Goal: Find specific page/section: Find specific page/section

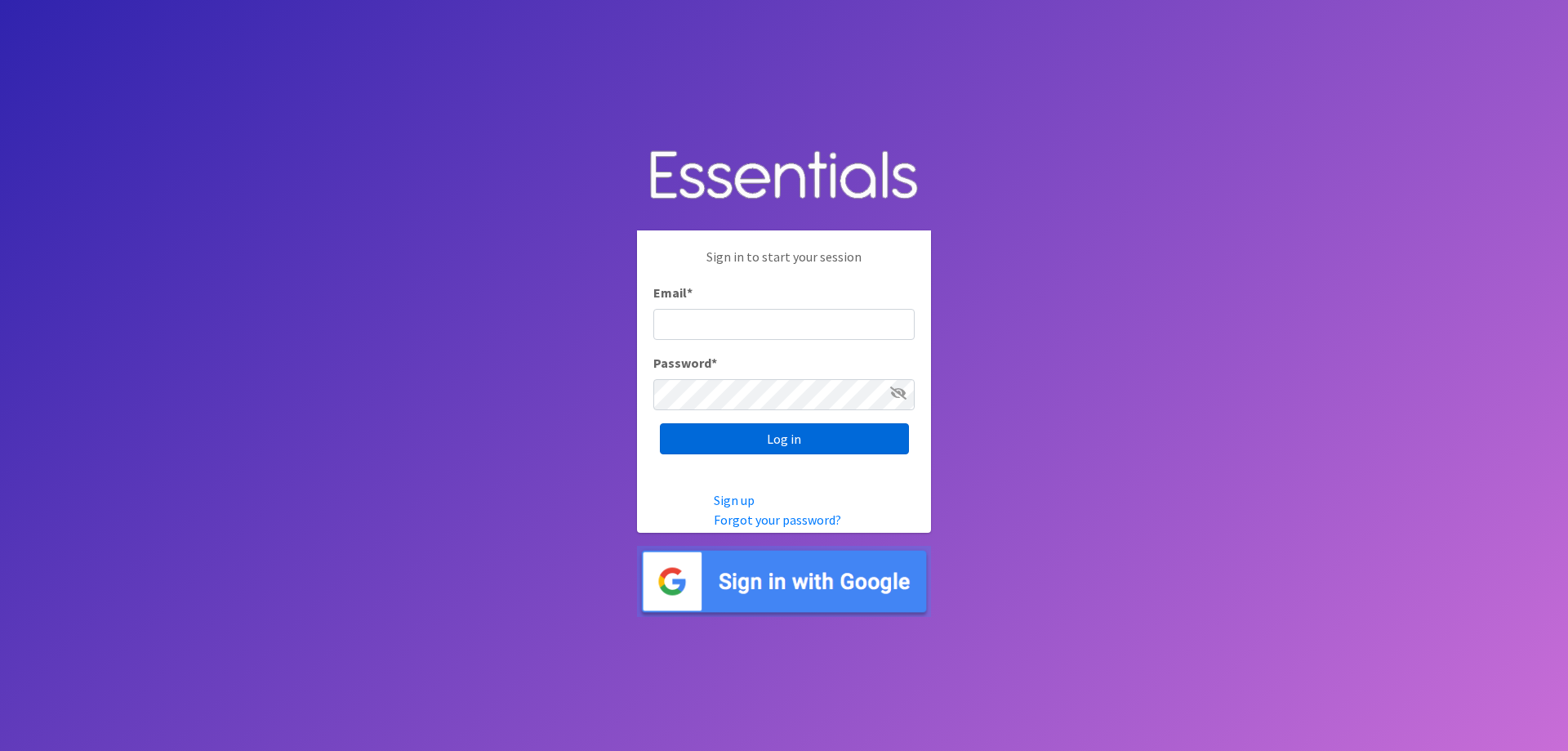
type input "[EMAIL_ADDRESS][DOMAIN_NAME]"
click at [799, 442] on input "Log in" at bounding box center [784, 438] width 249 height 31
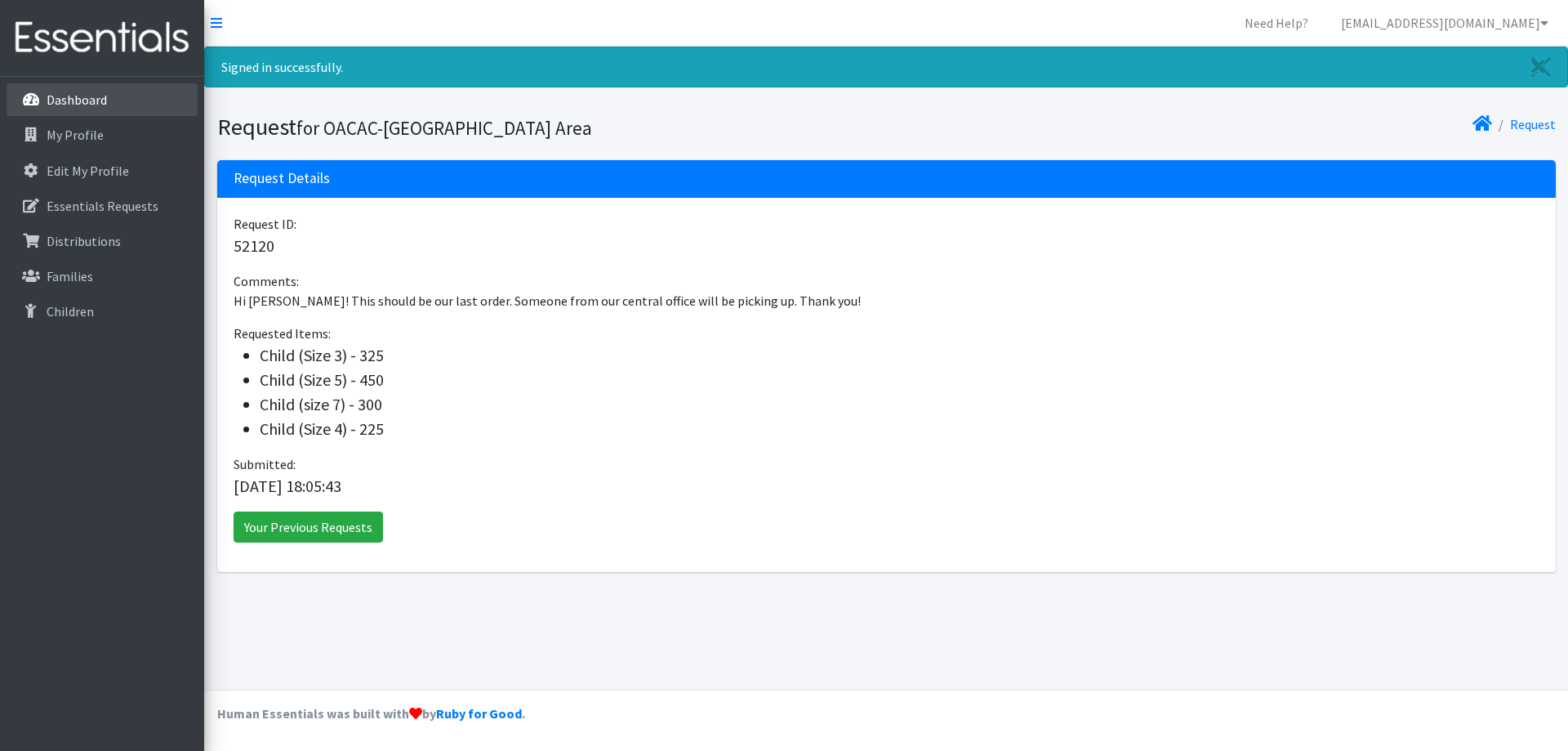
click at [76, 93] on p "Dashboard" at bounding box center [76, 100] width 60 height 17
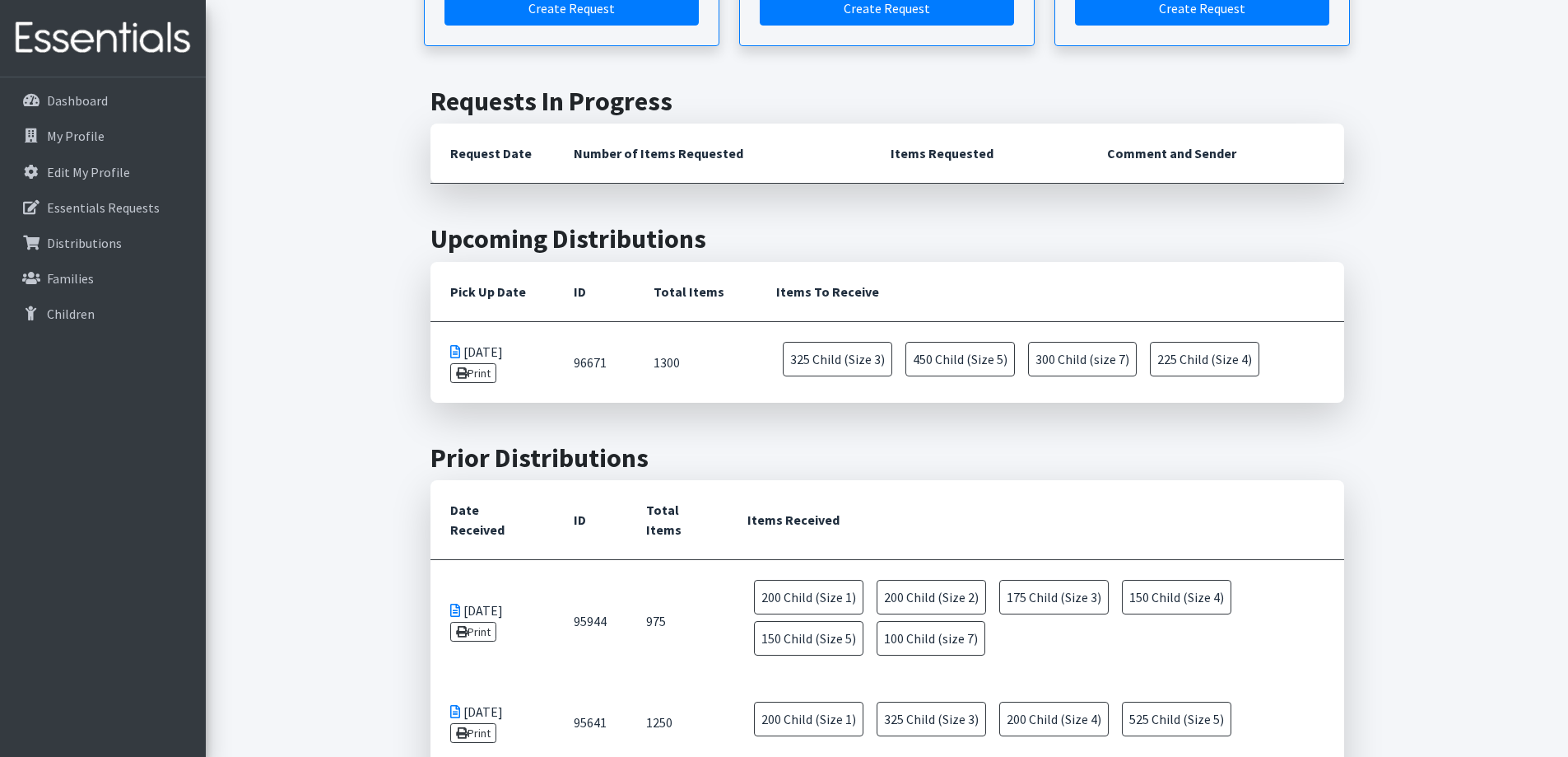
scroll to position [329, 0]
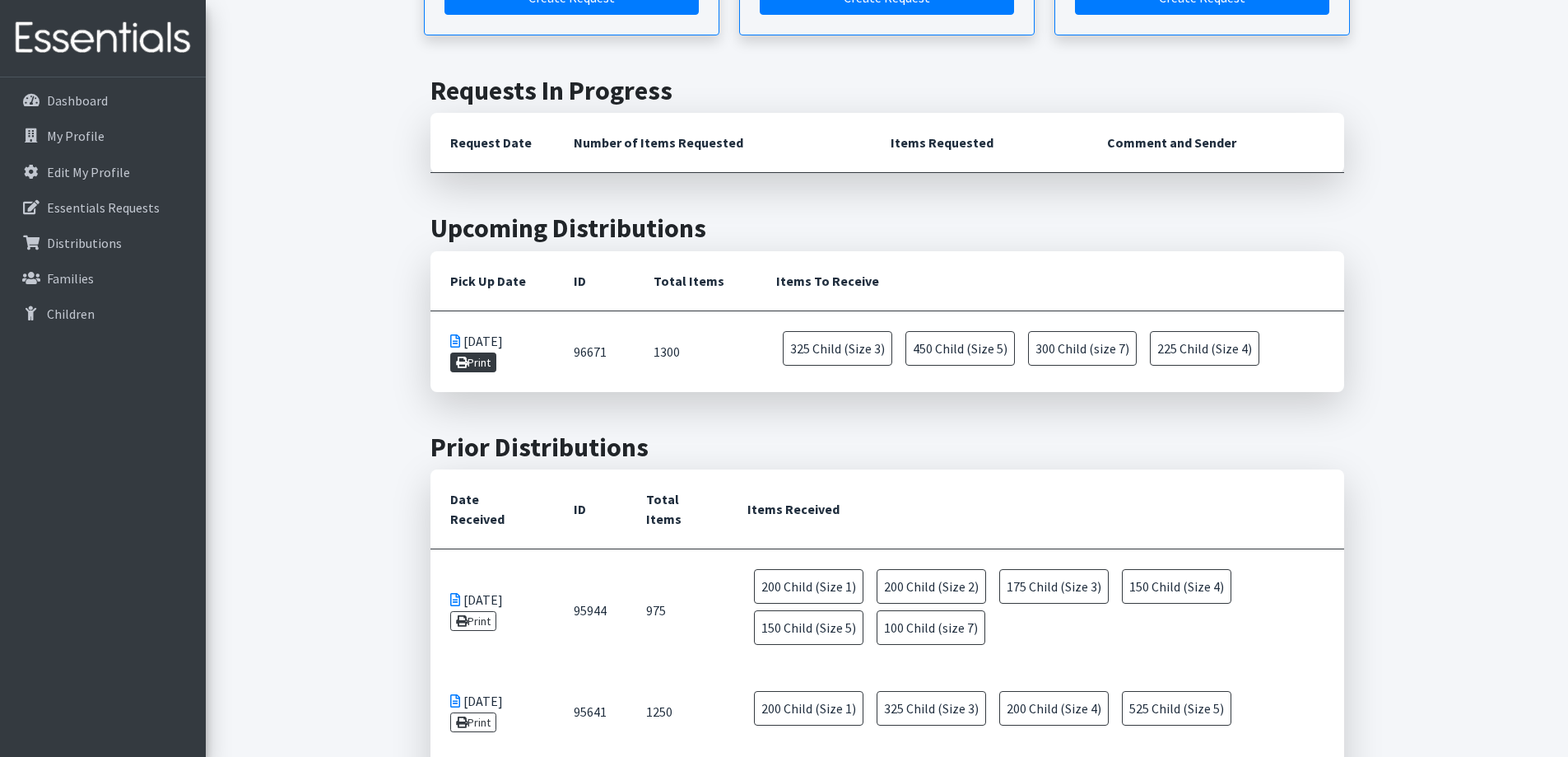
click at [480, 363] on link "Print" at bounding box center [474, 362] width 47 height 20
